Goal: Information Seeking & Learning: Learn about a topic

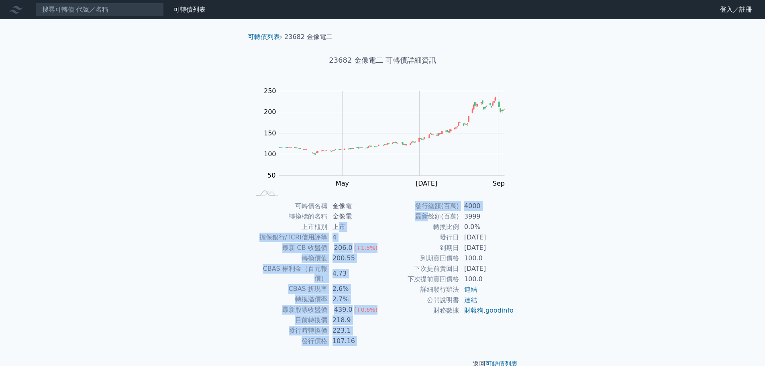
drag, startPoint x: 339, startPoint y: 227, endPoint x: 430, endPoint y: 219, distance: 91.1
click at [430, 219] on div "可轉債名稱 金像電二 轉換標的名稱 金像電 上市櫃別 上市 擔保銀行/TCRI信用評等 4 最新 CB 收盤價 206.0 (+1.5%) 轉換價值 200.…" at bounding box center [382, 273] width 283 height 145
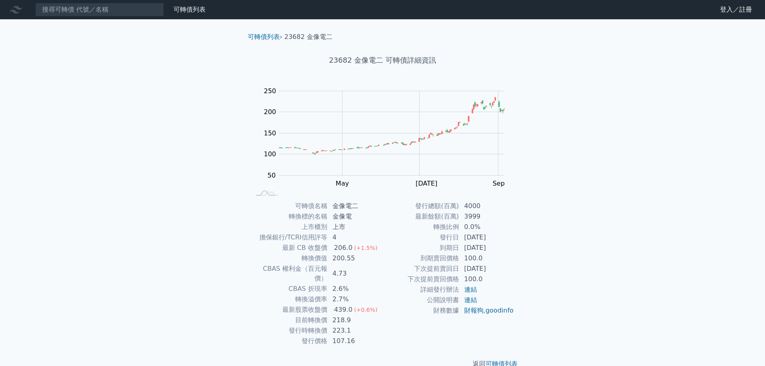
click at [417, 226] on td "轉換比例" at bounding box center [421, 227] width 77 height 10
drag, startPoint x: 340, startPoint y: 247, endPoint x: 357, endPoint y: 245, distance: 17.0
click at [357, 245] on td "206.0 (+1.5%)" at bounding box center [355, 248] width 55 height 10
drag, startPoint x: 343, startPoint y: 257, endPoint x: 356, endPoint y: 258, distance: 12.9
click at [355, 258] on td "200.55" at bounding box center [355, 258] width 55 height 10
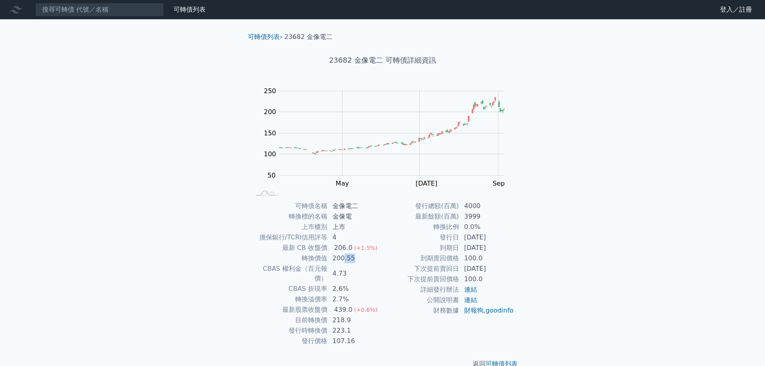
click at [358, 257] on td "200.55" at bounding box center [355, 258] width 55 height 10
click at [334, 260] on td "200.55" at bounding box center [355, 258] width 55 height 10
click at [470, 290] on link "連結" at bounding box center [470, 290] width 13 height 8
